Goal: Check status: Check status

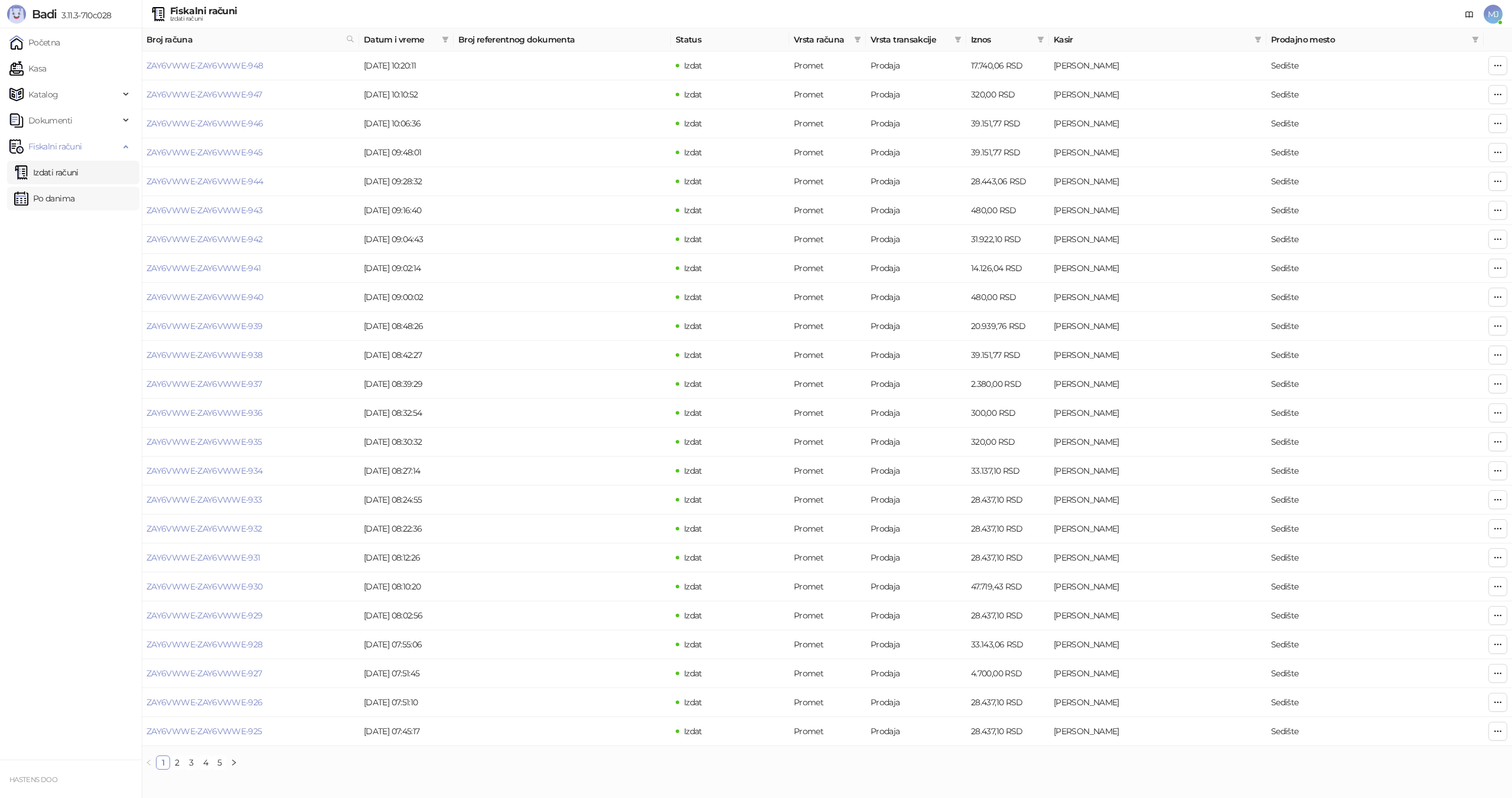
click at [54, 194] on link "Po danima" at bounding box center [44, 198] width 60 height 24
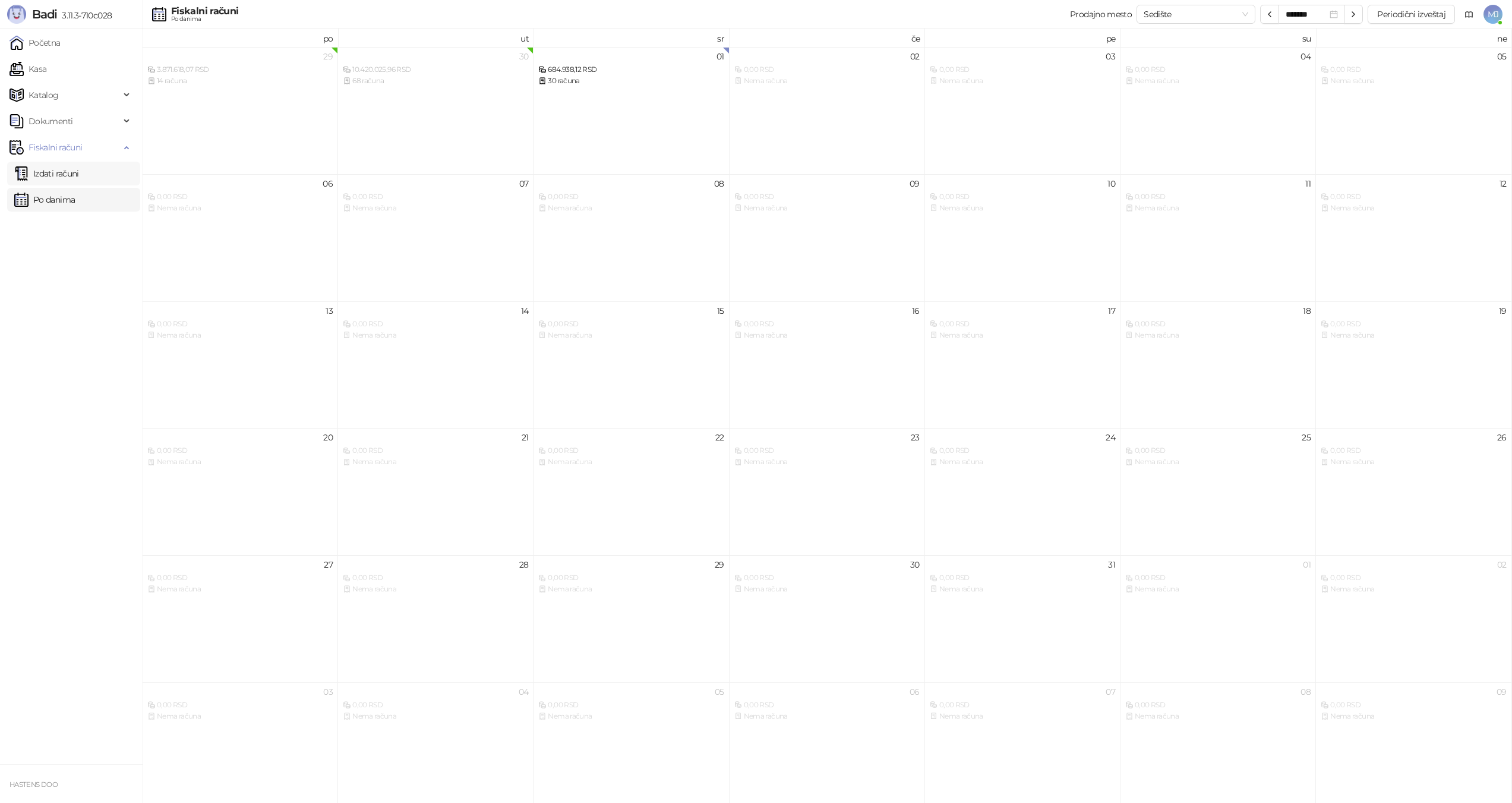
click at [65, 180] on link "Izdati računi" at bounding box center [46, 173] width 65 height 24
